Goal: Information Seeking & Learning: Understand process/instructions

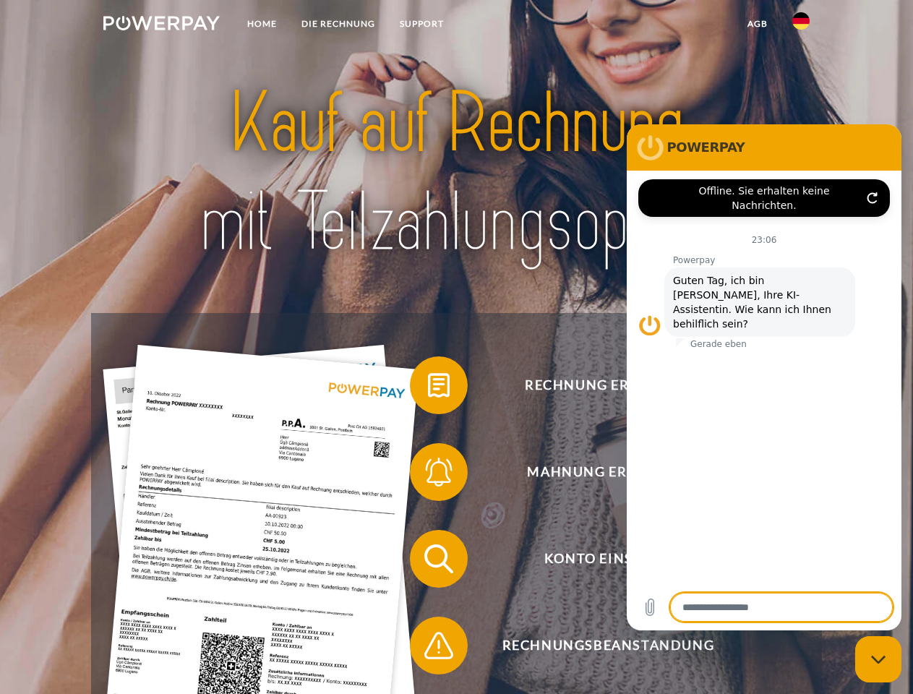
click at [161, 25] on img at bounding box center [161, 23] width 116 height 14
click at [801, 25] on img at bounding box center [800, 20] width 17 height 17
click at [757, 24] on link "agb" at bounding box center [757, 24] width 45 height 26
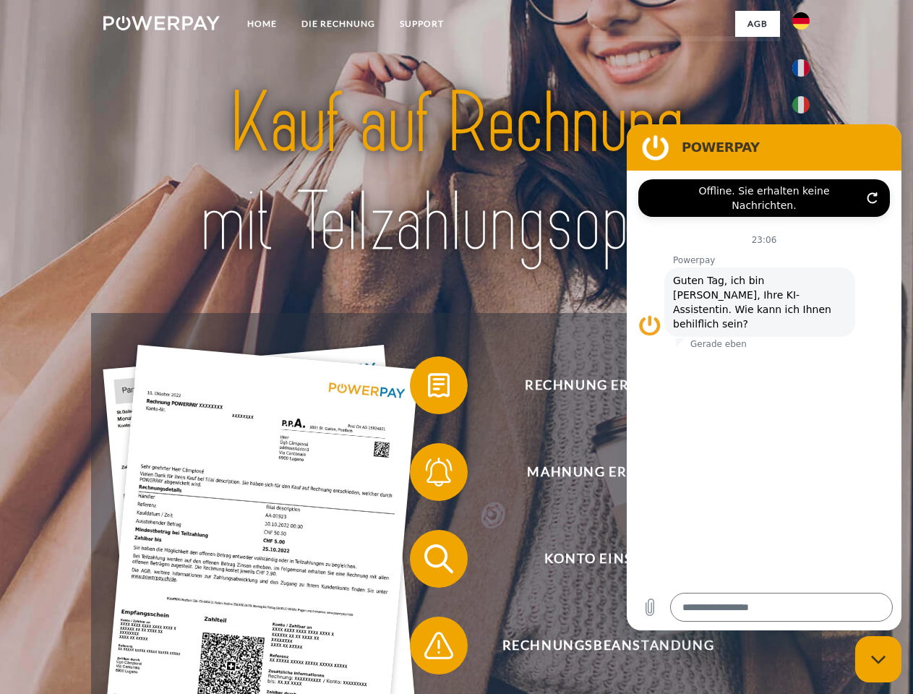
click at [428, 388] on span at bounding box center [417, 385] width 72 height 72
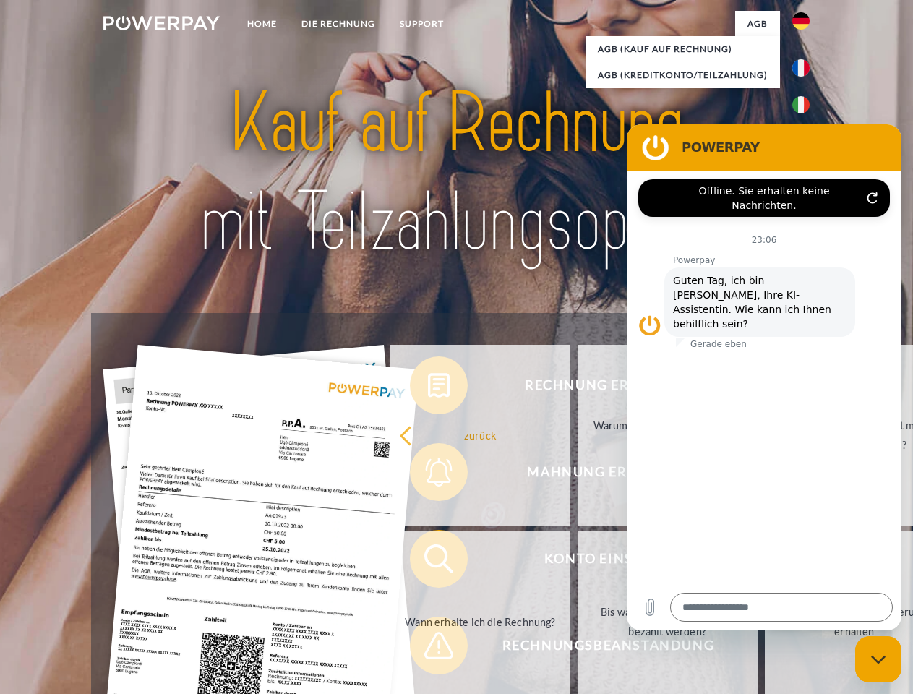
click at [428, 475] on div "Rechnung erhalten? Mahnung erhalten? Konto einsehen" at bounding box center [456, 602] width 730 height 578
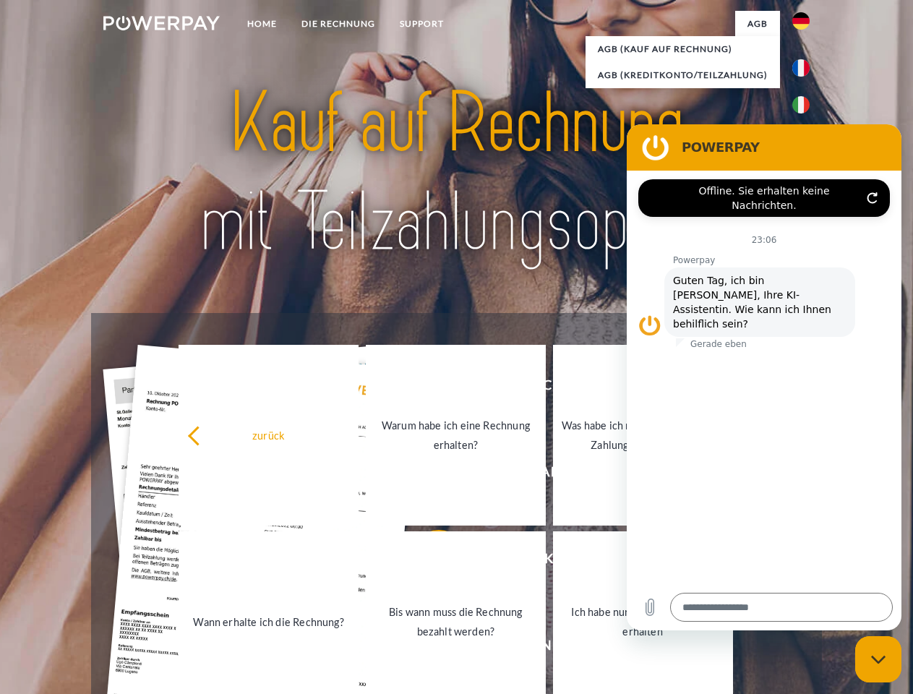
click at [428, 562] on link "Bis wann muss die Rechnung bezahlt werden?" at bounding box center [456, 621] width 180 height 181
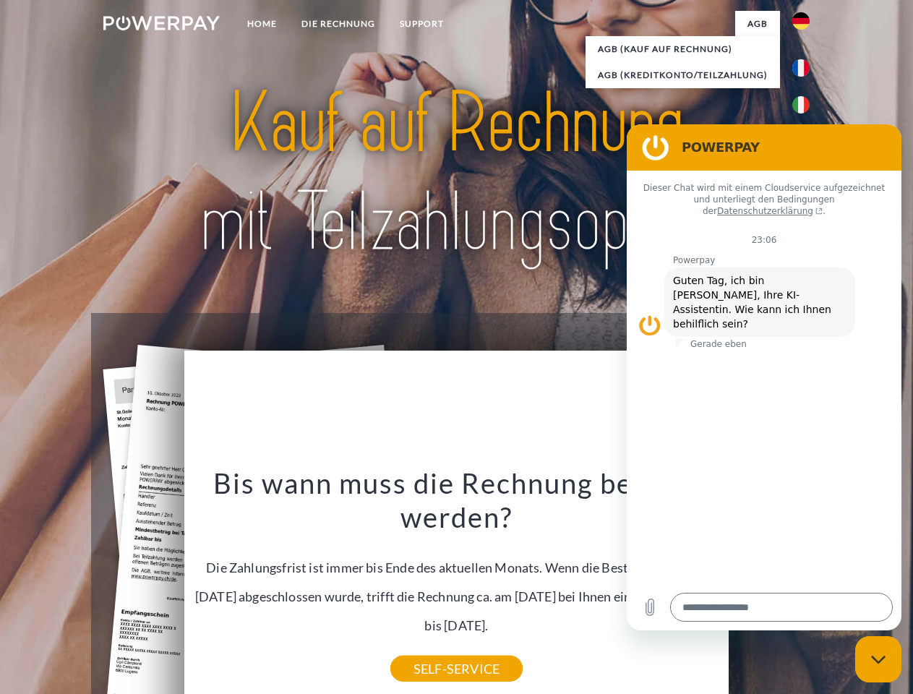
click at [428, 649] on div "Rechnung erhalten? Mahnung erhalten? Konto einsehen" at bounding box center [456, 602] width 730 height 578
click at [879, 659] on icon "Messaging-Fenster schließen" at bounding box center [878, 659] width 15 height 9
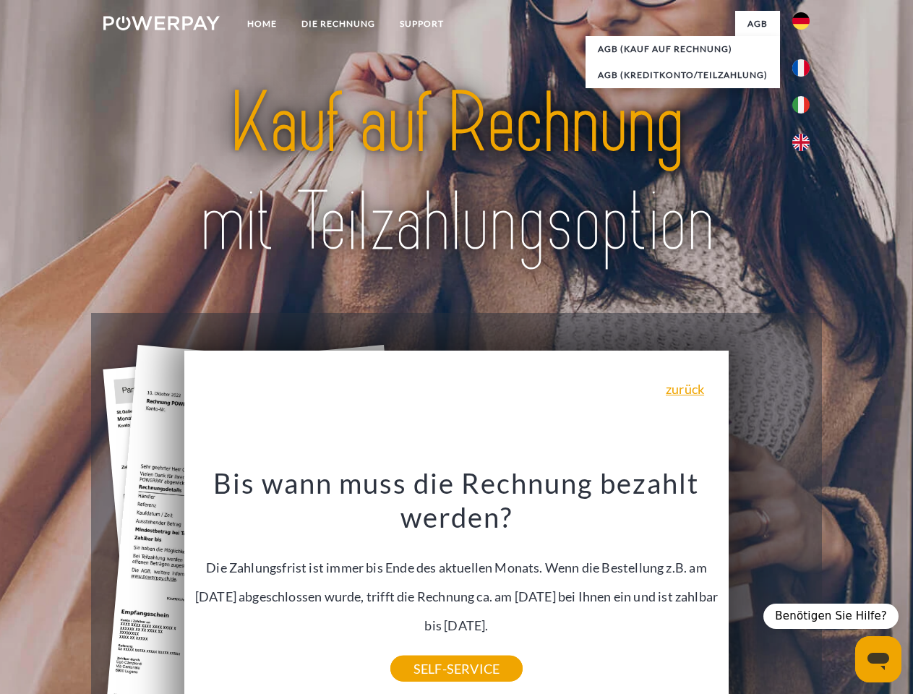
type textarea "*"
